Goal: Complete application form

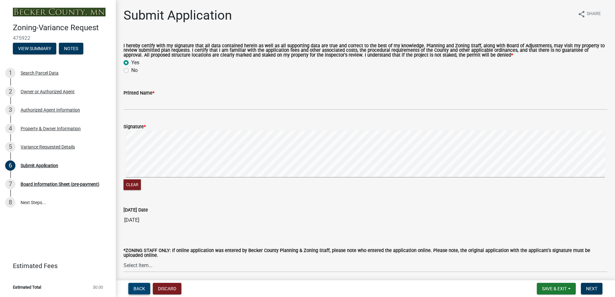
click at [141, 285] on button "Back" at bounding box center [139, 289] width 22 height 12
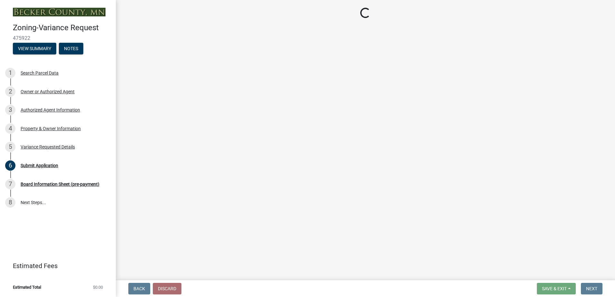
select select "edc6b78d-c029-41a6-a436-e6f76b5f0855"
select select "15bf2cec-1ca8-47a3-85db-999609351cbd"
select select "fa582be9-2d62-4523-84bf-021228ae85a0"
select select "bb2b5e43-03c1-4874-9abf-a65f400af928"
select select "8ea3e6c3-8fed-4904-aa20-2f643744aa0c"
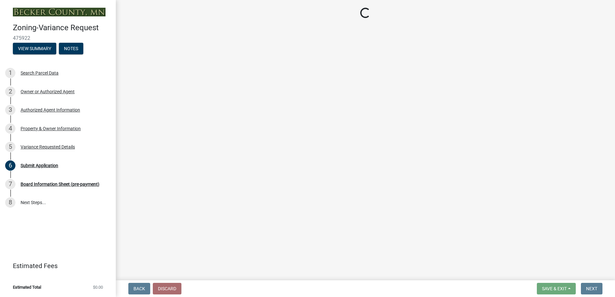
select select "860afd09-da87-482b-bca4-413f5cf53582"
select select "7ceadfd0-f0c9-4b9c-a53d-dc82f9dbdebf"
select select "1aa51e34-4f0a-4095-a3f3-287665056048"
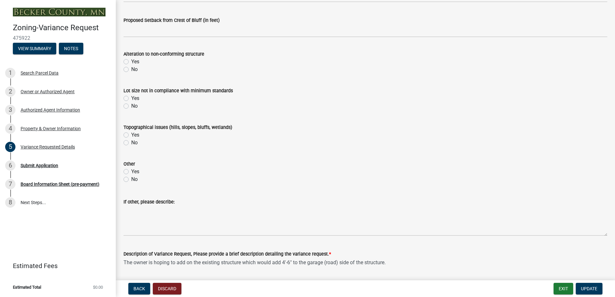
scroll to position [290, 0]
click at [169, 265] on textarea "The owner is hoping to add on the existing structure which would add 4'-6" to t…" at bounding box center [366, 274] width 484 height 30
type textarea "The owner is planning to add on the existing structure which would add 4'-6" to…"
click at [297, 239] on wm-data-entity-input "If other, please describe:" at bounding box center [366, 216] width 484 height 52
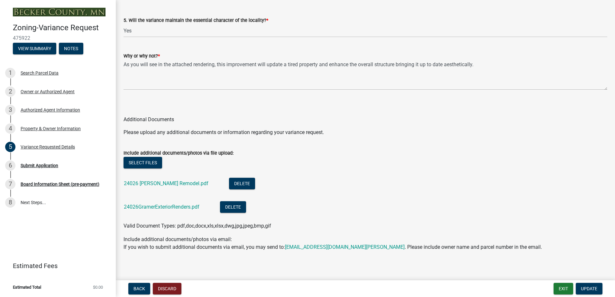
scroll to position [1387, 0]
